Goal: Information Seeking & Learning: Learn about a topic

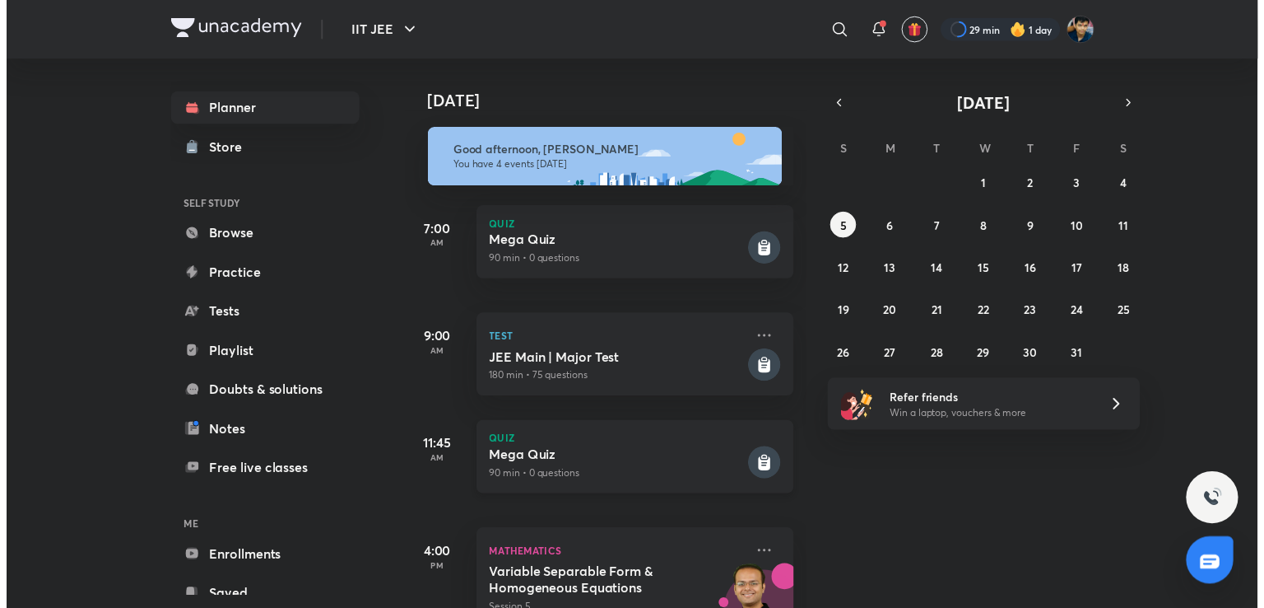
scroll to position [77, 0]
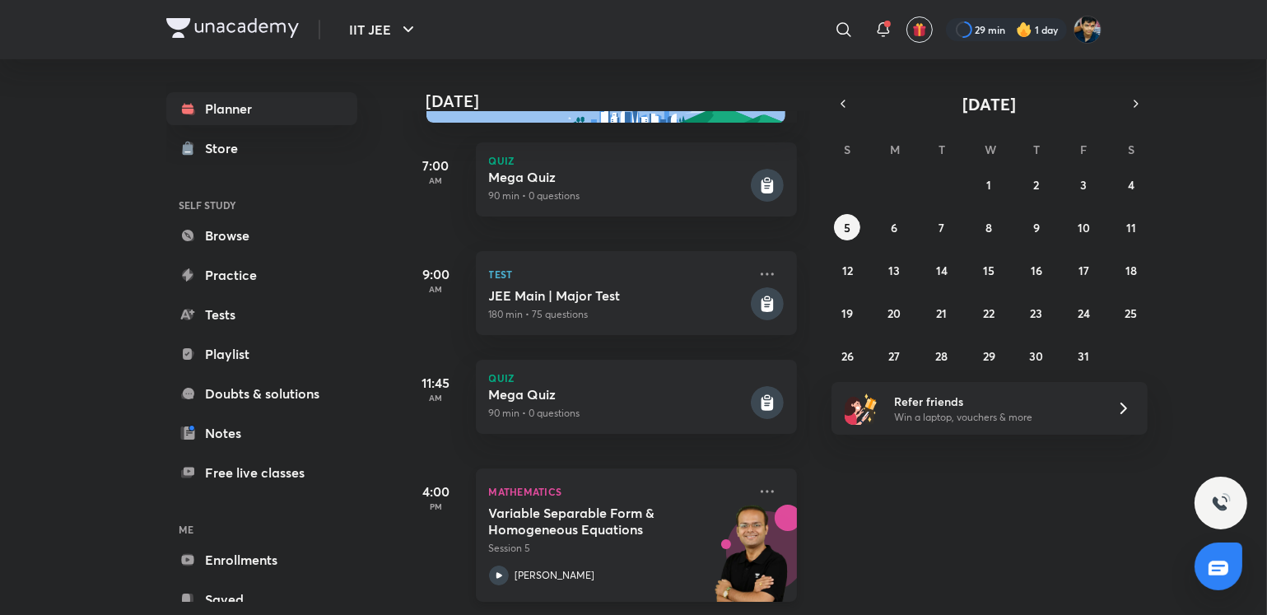
click at [603, 505] on h5 "Variable Separable Form & Homogeneous Equations" at bounding box center [591, 521] width 205 height 33
